Goal: Task Accomplishment & Management: Manage account settings

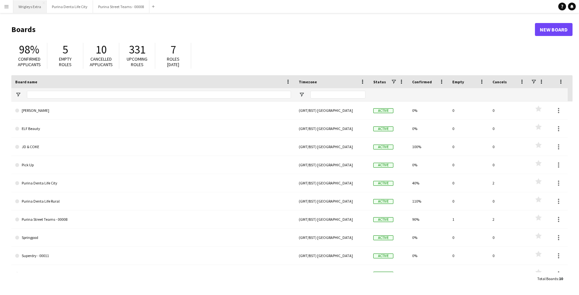
click at [34, 9] on button "Wrigleys Extra Close" at bounding box center [29, 6] width 33 height 13
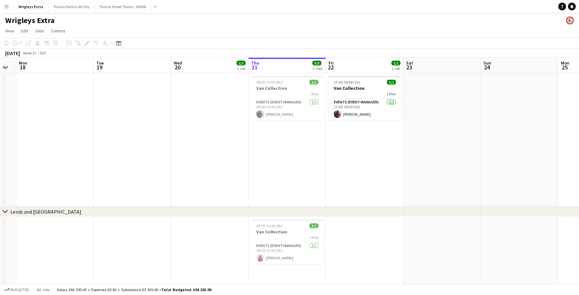
scroll to position [0, 138]
click at [294, 86] on h3 "Van Collection" at bounding box center [288, 88] width 73 height 6
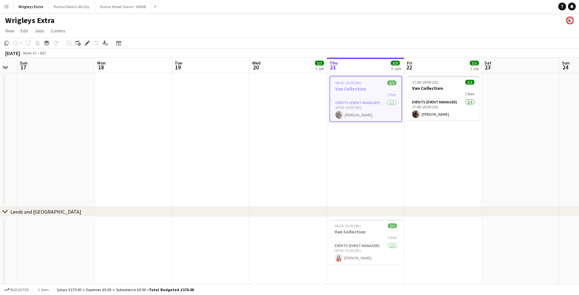
scroll to position [0, 170]
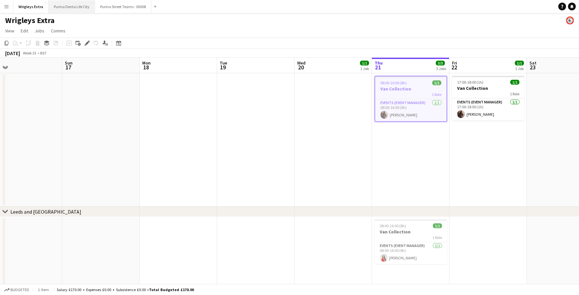
click at [66, 5] on button "Purina Denta Life City Close" at bounding box center [72, 6] width 46 height 13
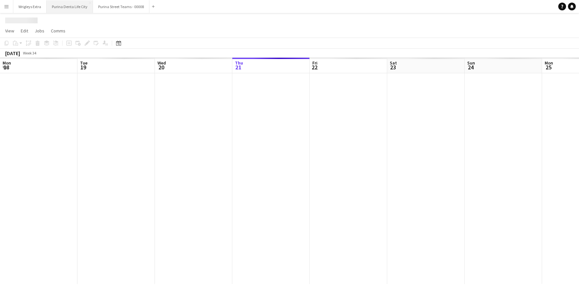
scroll to position [0, 155]
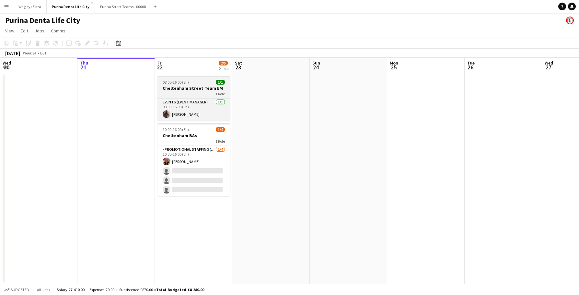
click at [187, 81] on span "08:00-16:00 (8h)" at bounding box center [176, 82] width 26 height 5
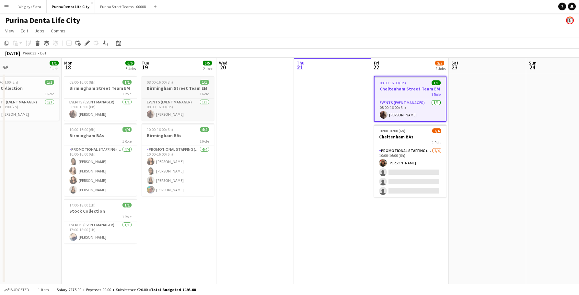
scroll to position [0, 170]
click at [159, 89] on h3 "Birmingham Street Team EM" at bounding box center [178, 88] width 73 height 6
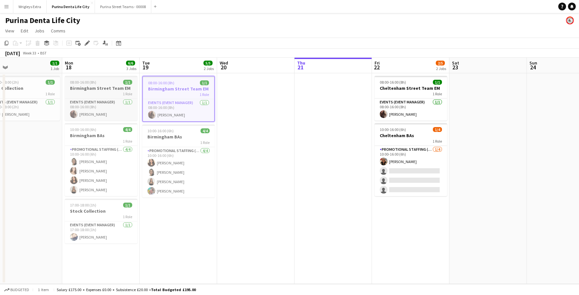
click at [111, 82] on div "08:00-16:00 (8h) 1/1" at bounding box center [101, 82] width 73 height 5
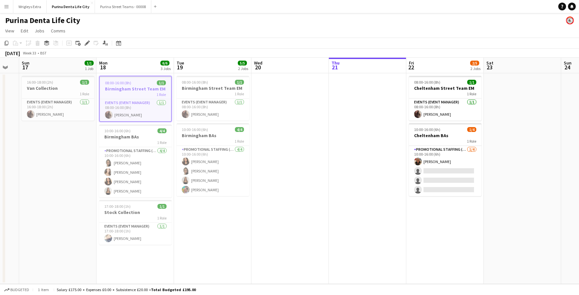
scroll to position [0, 193]
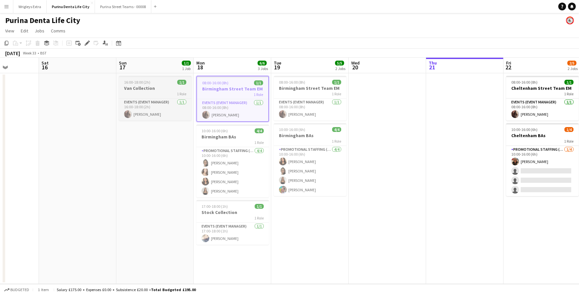
click at [145, 88] on h3 "Van Collection" at bounding box center [155, 88] width 73 height 6
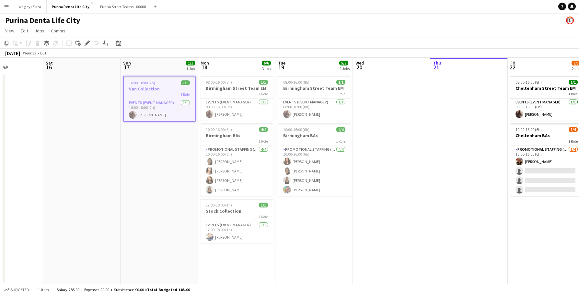
scroll to position [0, 191]
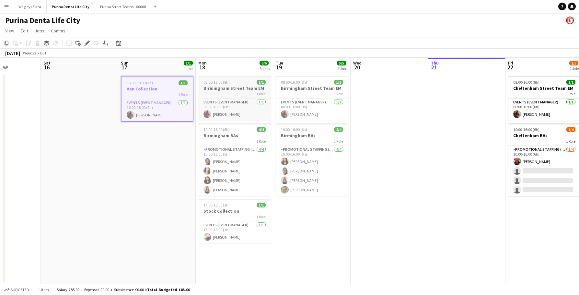
click at [239, 88] on h3 "Birmingham Street Team EM" at bounding box center [234, 88] width 73 height 6
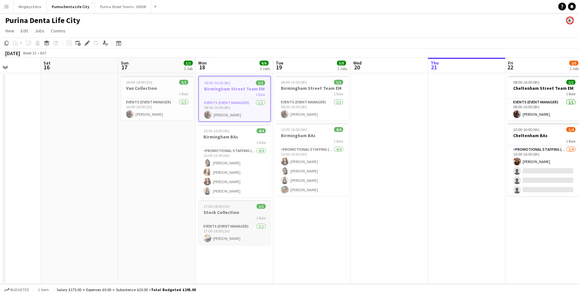
click at [229, 210] on h3 "Stock Collection" at bounding box center [234, 212] width 73 height 6
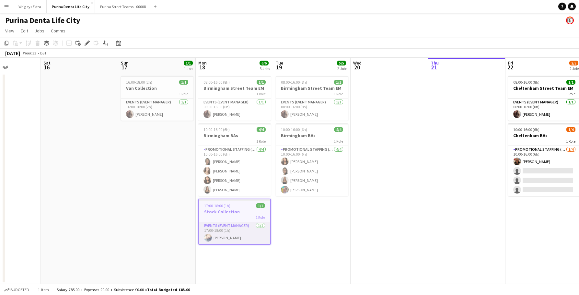
click at [225, 238] on app-card-role "Events (Event Manager) [DATE] 17:00-18:00 (1h) [PERSON_NAME]" at bounding box center [234, 233] width 71 height 22
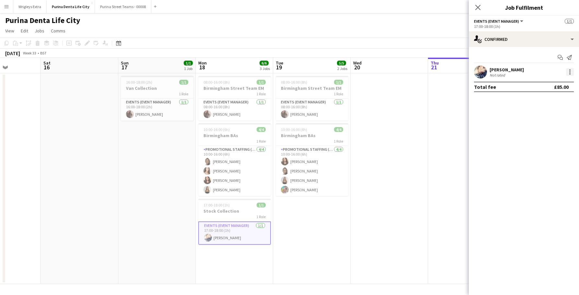
click at [572, 73] on div at bounding box center [570, 72] width 8 height 8
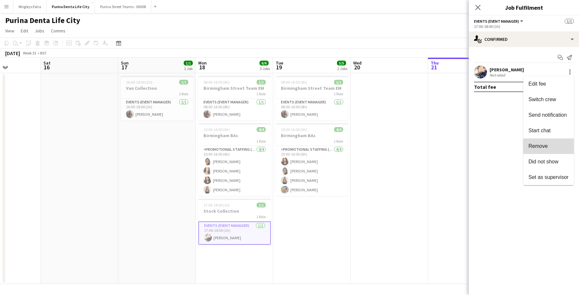
click at [539, 147] on span "Remove" at bounding box center [537, 146] width 19 height 6
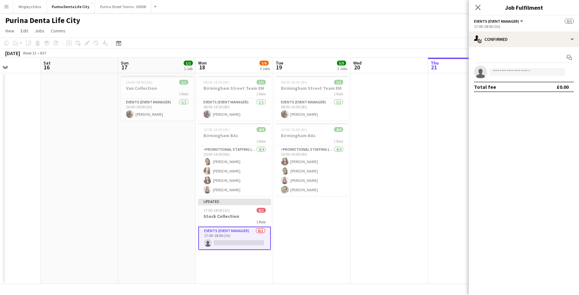
click at [410, 165] on app-date-cell at bounding box center [389, 178] width 77 height 211
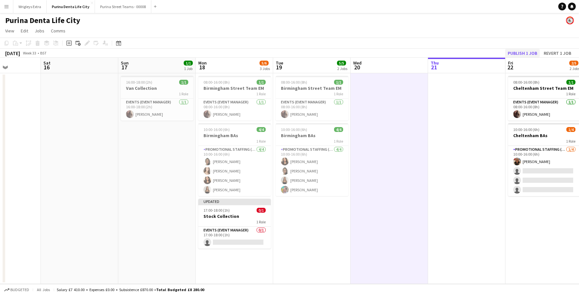
click at [514, 54] on button "Publish 1 job" at bounding box center [522, 53] width 35 height 8
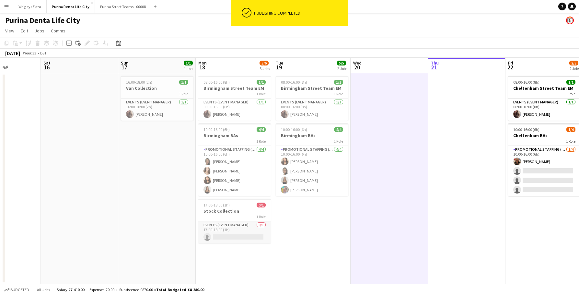
click at [222, 237] on app-card-role "Events (Event Manager) 0/1 17:00-18:00 (1h) single-neutral-actions" at bounding box center [234, 232] width 73 height 22
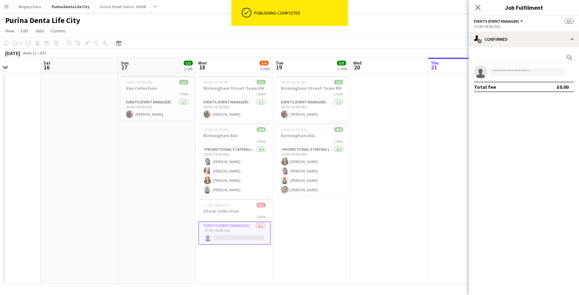
click at [514, 77] on app-invite-slot "single-neutral-actions" at bounding box center [524, 71] width 110 height 13
click at [513, 74] on input at bounding box center [527, 72] width 75 height 8
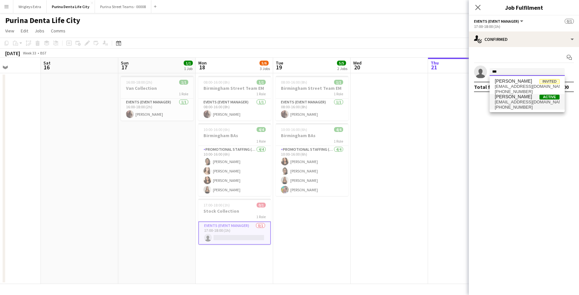
type input "***"
click at [520, 105] on span "[PHONE_NUMBER]" at bounding box center [527, 107] width 65 height 5
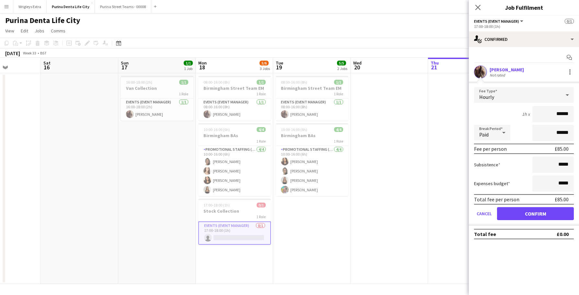
click at [518, 216] on button "Confirm" at bounding box center [535, 213] width 77 height 13
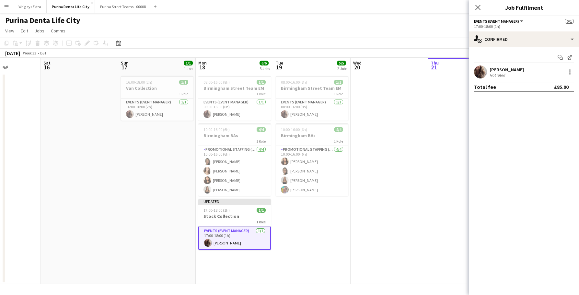
click at [420, 208] on app-date-cell at bounding box center [389, 178] width 77 height 211
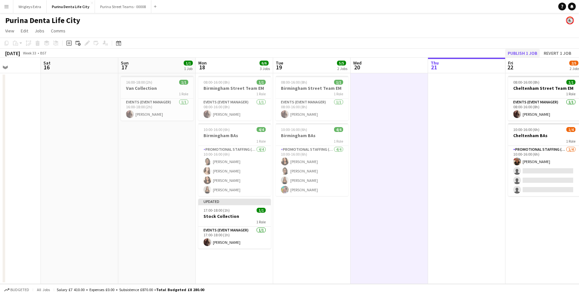
click at [520, 56] on button "Publish 1 job" at bounding box center [522, 53] width 35 height 8
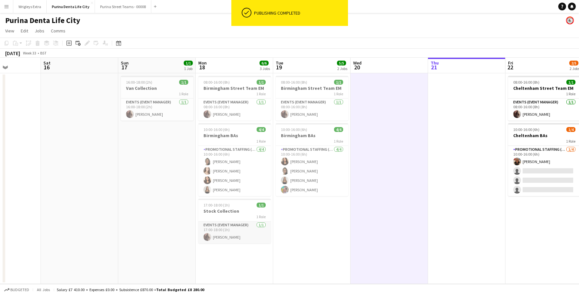
click at [225, 236] on app-card-role "Events (Event Manager) [DATE] 17:00-18:00 (1h) [PERSON_NAME]" at bounding box center [234, 232] width 73 height 22
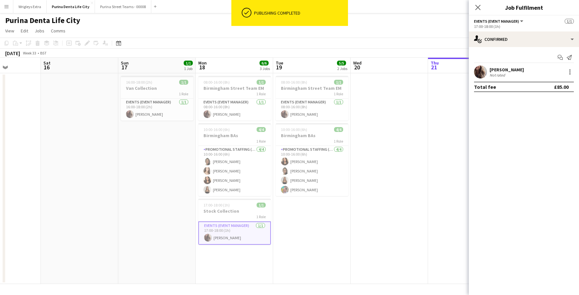
click at [352, 206] on app-date-cell at bounding box center [389, 178] width 77 height 211
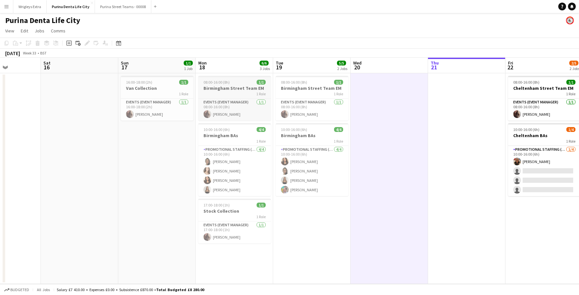
click at [228, 85] on h3 "Birmingham Street Team EM" at bounding box center [234, 88] width 73 height 6
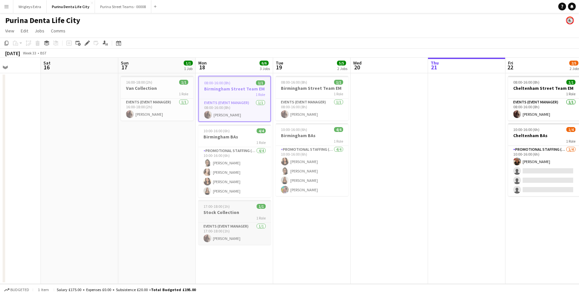
click at [230, 216] on div "1 Role" at bounding box center [234, 217] width 73 height 5
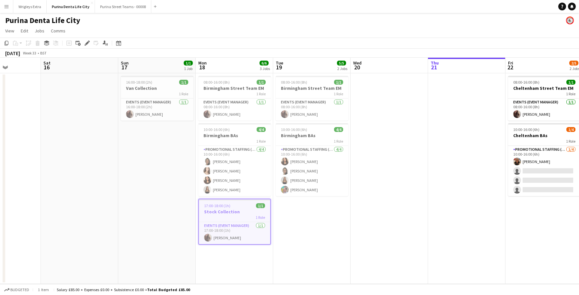
click at [419, 178] on app-date-cell at bounding box center [389, 178] width 77 height 211
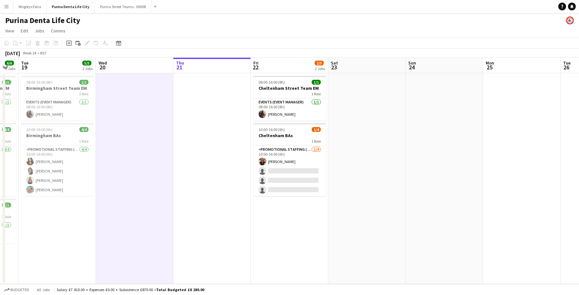
scroll to position [0, 136]
click at [56, 130] on div "10:00-16:00 (6h) 4/4" at bounding box center [57, 129] width 73 height 5
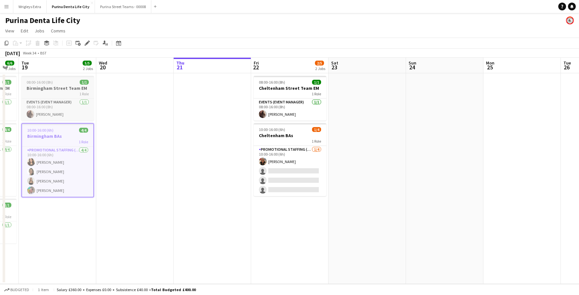
click at [52, 82] on div "08:00-16:00 (8h) 1/1" at bounding box center [57, 82] width 73 height 5
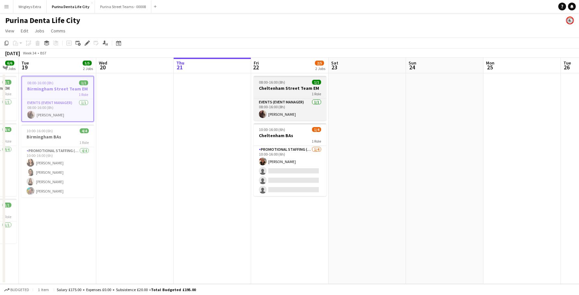
click at [287, 92] on div "1 Role" at bounding box center [290, 93] width 73 height 5
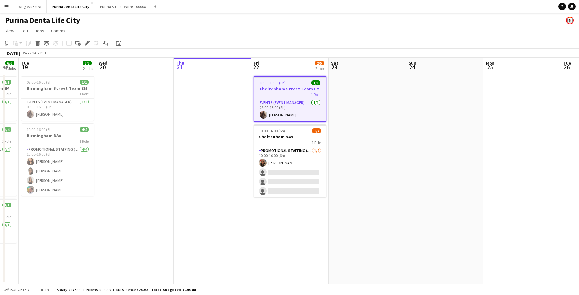
click at [368, 133] on app-date-cell at bounding box center [367, 178] width 77 height 211
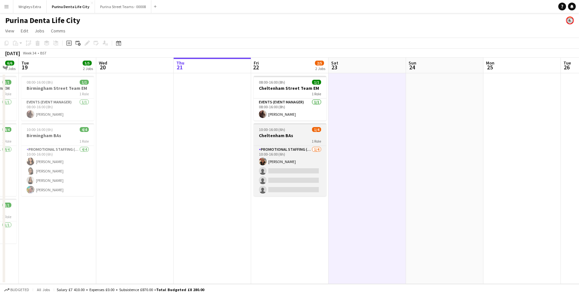
click at [272, 136] on h3 "Cheltenham BAs" at bounding box center [290, 136] width 73 height 6
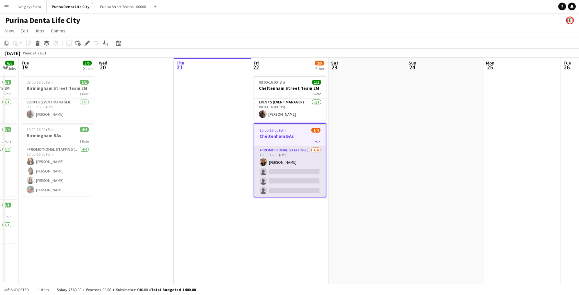
click at [290, 167] on app-card-role "Promotional Staffing (Brand Ambassadors) [DATE] 10:00-16:00 (6h) [PERSON_NAME] …" at bounding box center [289, 171] width 71 height 50
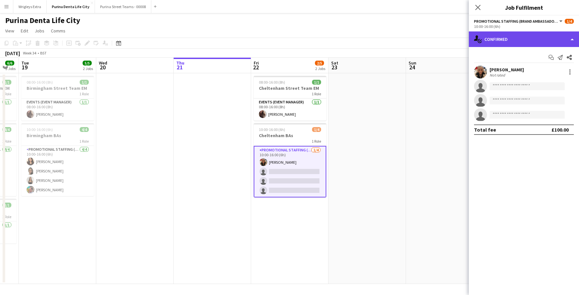
click at [553, 43] on div "single-neutral-actions-check-2 Confirmed" at bounding box center [524, 39] width 110 height 16
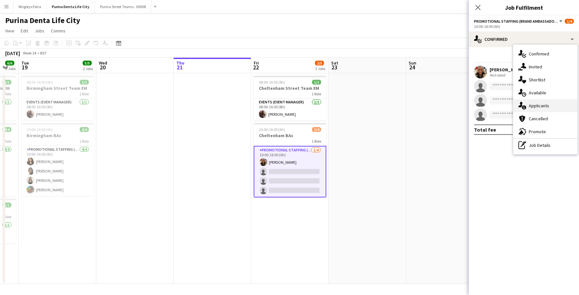
click at [558, 100] on div "single-neutral-actions-information Applicants" at bounding box center [545, 105] width 64 height 13
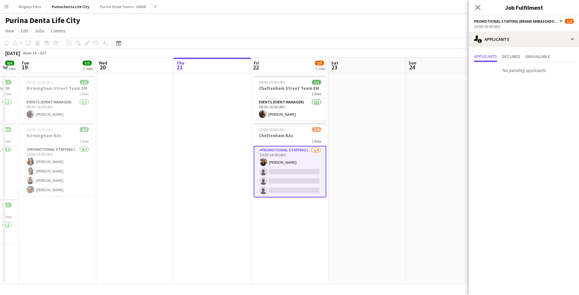
click at [406, 136] on app-date-cell at bounding box center [444, 178] width 77 height 211
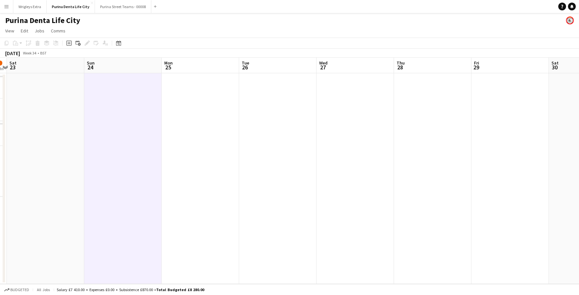
scroll to position [0, 229]
